Goal: Check status

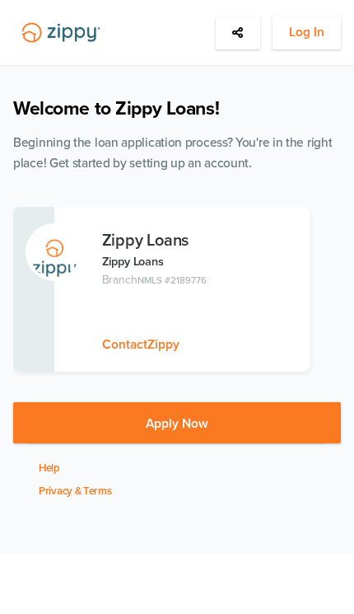
click at [311, 29] on span "Log In" at bounding box center [306, 32] width 35 height 21
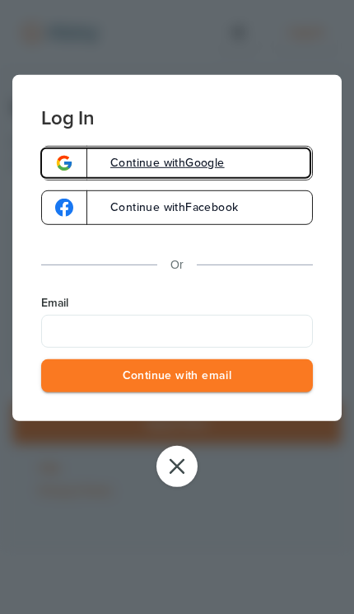
click at [222, 176] on link "Continue with Google" at bounding box center [177, 163] width 272 height 35
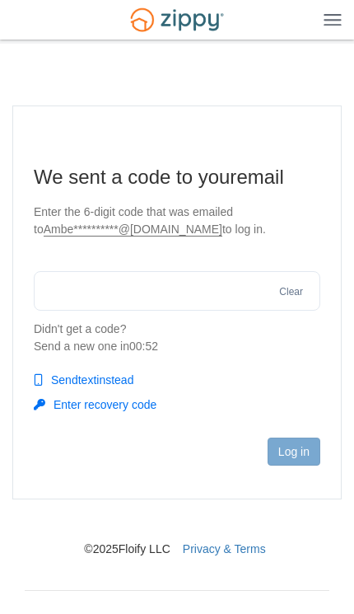
click at [51, 282] on input "text" at bounding box center [177, 291] width 287 height 40
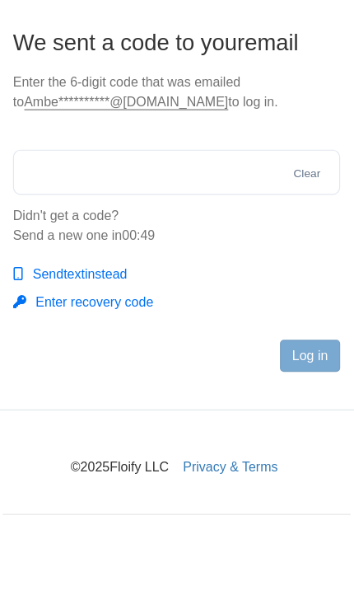
click at [48, 271] on input "text" at bounding box center [177, 291] width 287 height 40
paste input "******"
type input "******"
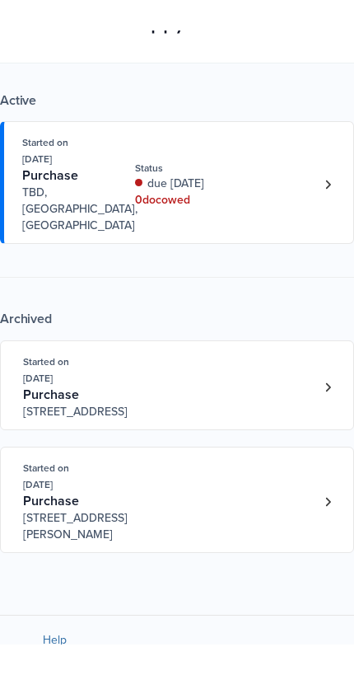
scroll to position [76, 0]
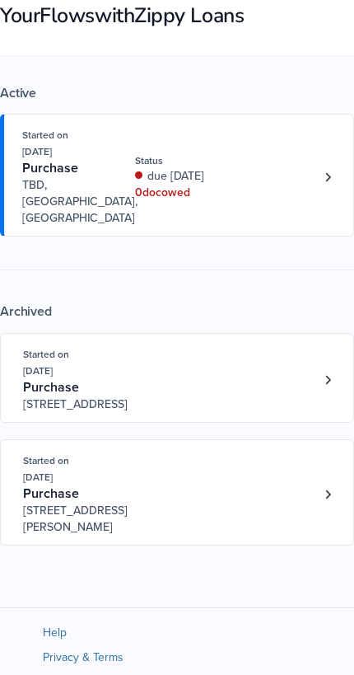
click at [306, 175] on div "Started on [DATE] Purchase TBD, [GEOGRAPHIC_DATA], IN Status due [DATE] 0 doc o…" at bounding box center [168, 177] width 293 height 100
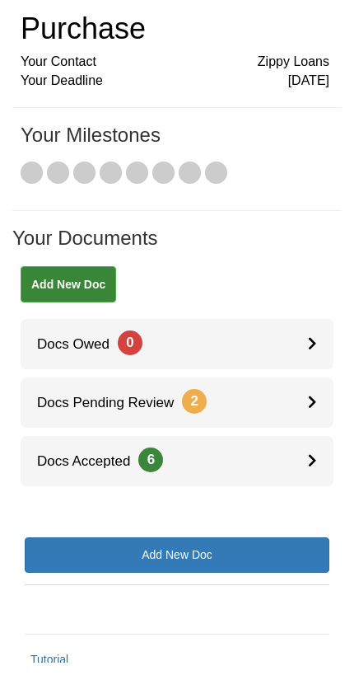
scroll to position [125, 0]
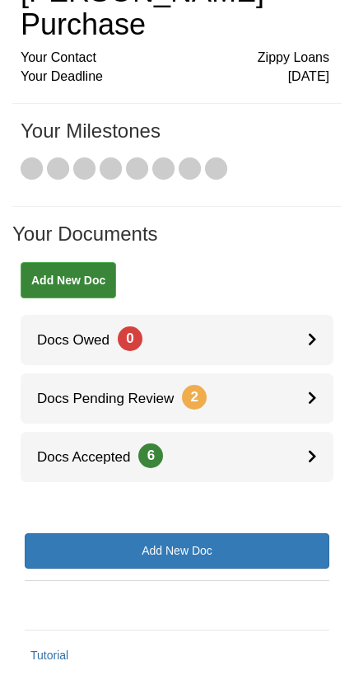
click at [125, 390] on span "Docs Pending Review 2" at bounding box center [114, 398] width 186 height 16
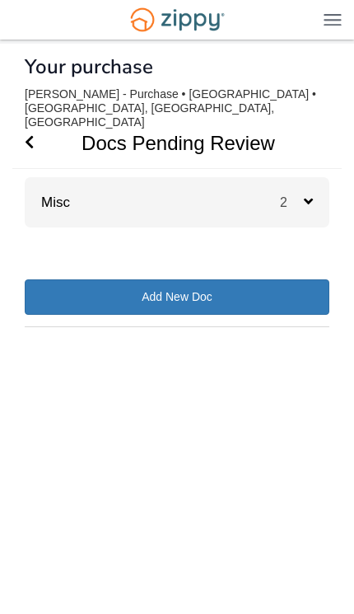
click at [86, 185] on div "Misc 2" at bounding box center [177, 202] width 305 height 50
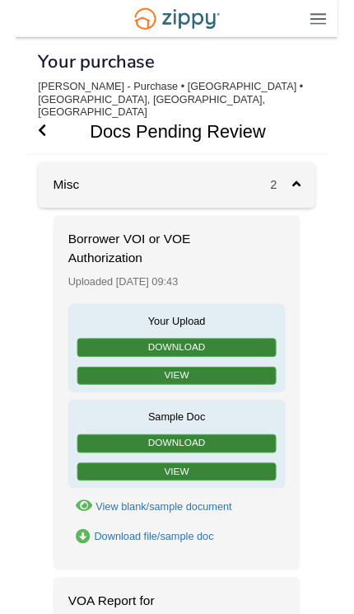
scroll to position [25, 0]
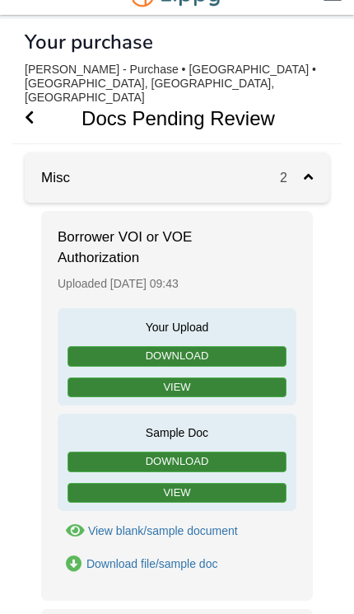
click at [29, 110] on icon "Go Back" at bounding box center [29, 117] width 9 height 15
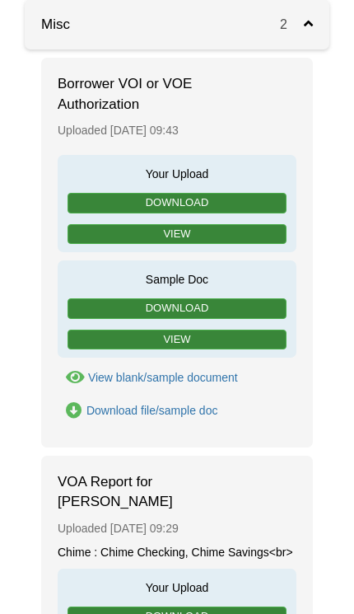
scroll to position [382, 0]
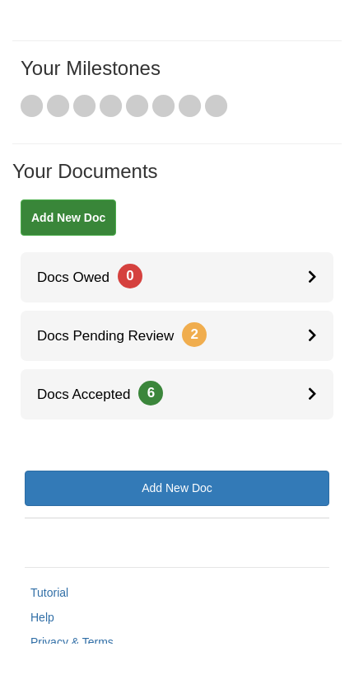
scroll to position [128, 0]
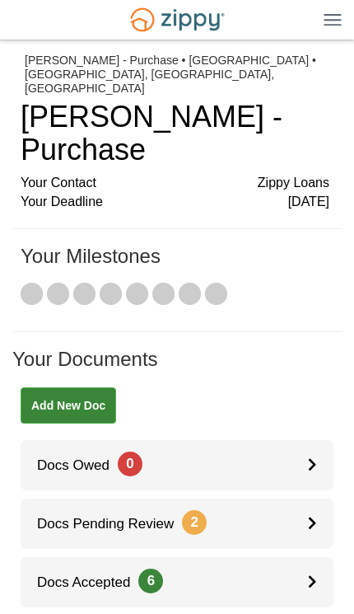
scroll to position [111, 0]
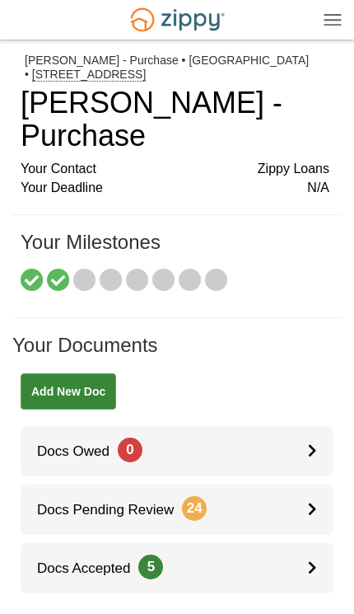
click at [65, 502] on span "Docs Pending Review 24" at bounding box center [114, 510] width 186 height 16
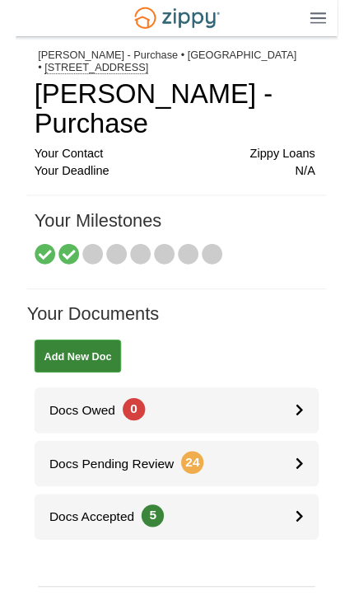
scroll to position [24, 0]
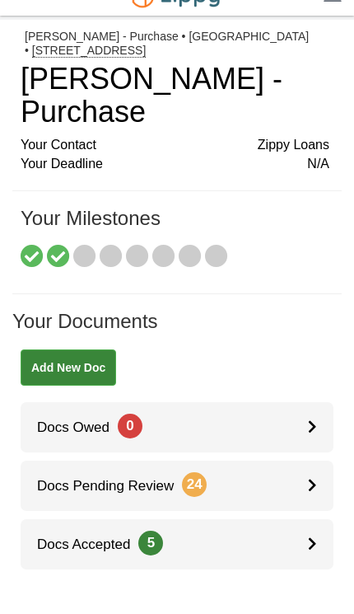
click at [339, 0] on html "Back to My Flows ambermarie5493@gmail.com Logout" at bounding box center [177, 393] width 354 height 834
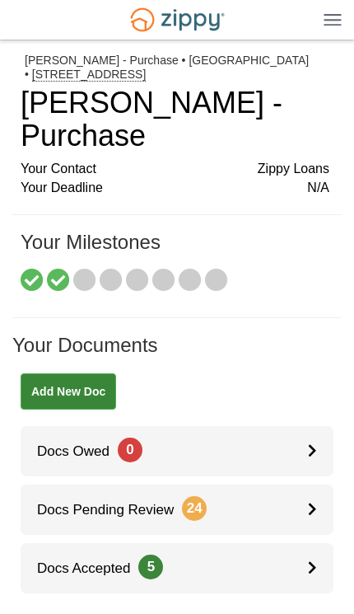
click at [334, 20] on img at bounding box center [333, 19] width 18 height 12
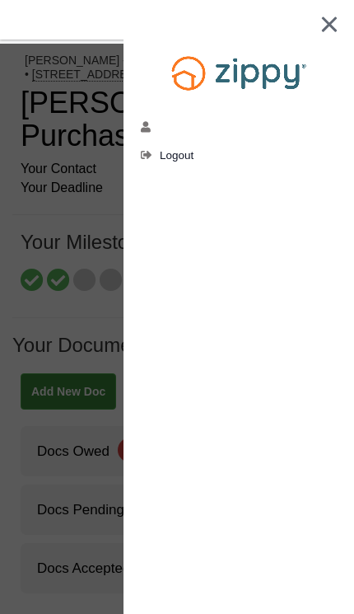
click at [148, 122] on icon "edit profile" at bounding box center [147, 128] width 12 height 12
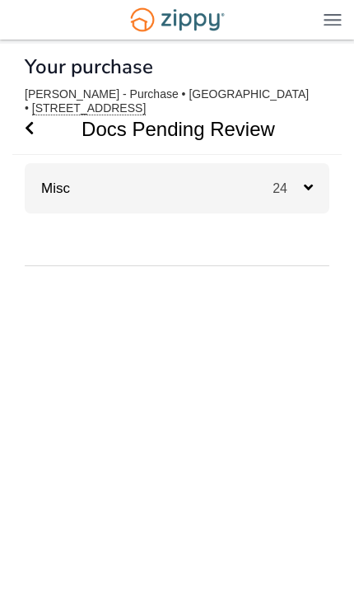
click at [127, 185] on div "Misc 24" at bounding box center [177, 188] width 305 height 50
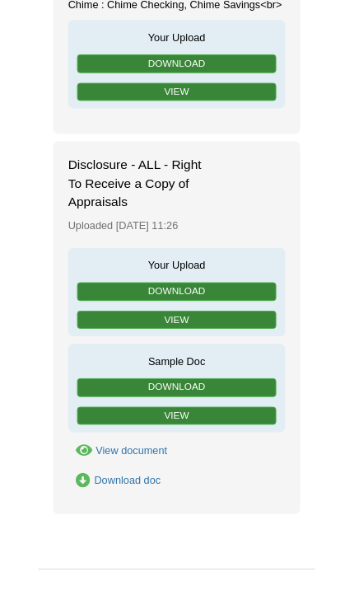
scroll to position [6074, 0]
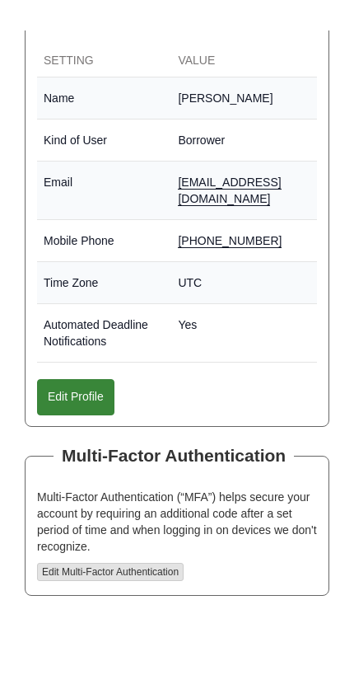
scroll to position [148, 0]
